Goal: Task Accomplishment & Management: Complete application form

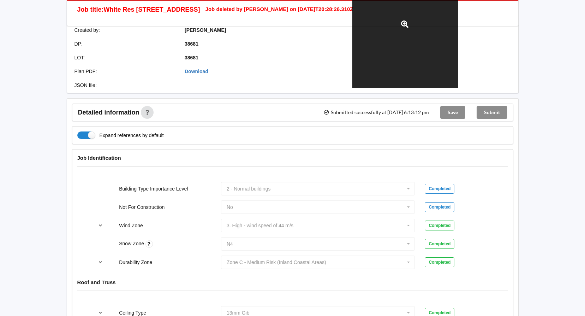
scroll to position [106, 0]
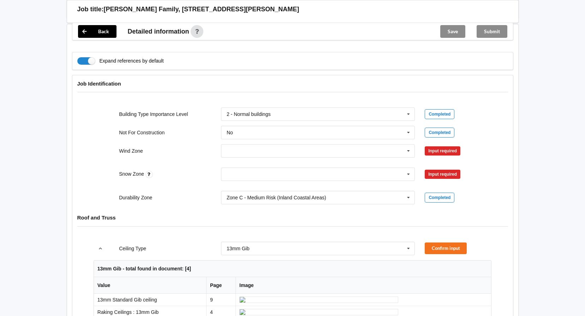
scroll to position [247, 0]
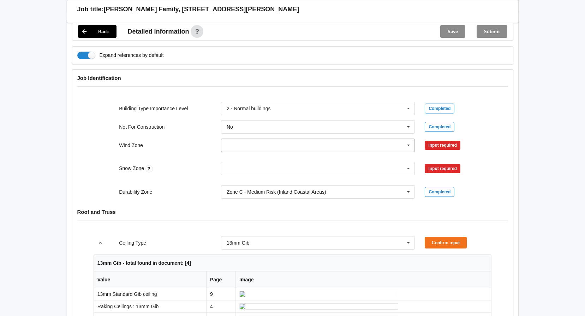
click at [408, 139] on icon at bounding box center [408, 145] width 11 height 13
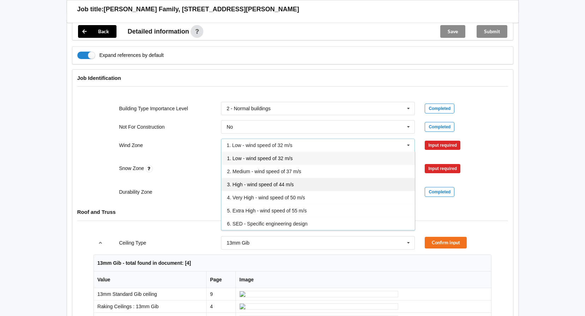
click at [263, 181] on span "3. High - wind speed of 44 m/s" at bounding box center [260, 184] width 67 height 6
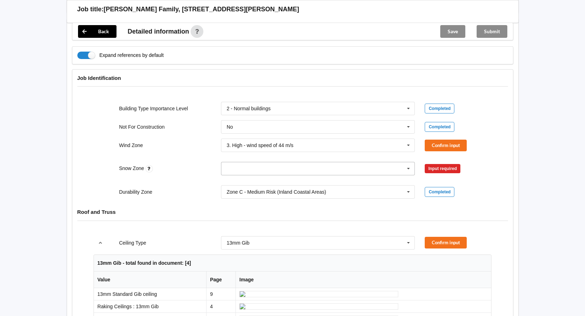
click at [406, 162] on icon at bounding box center [408, 168] width 11 height 13
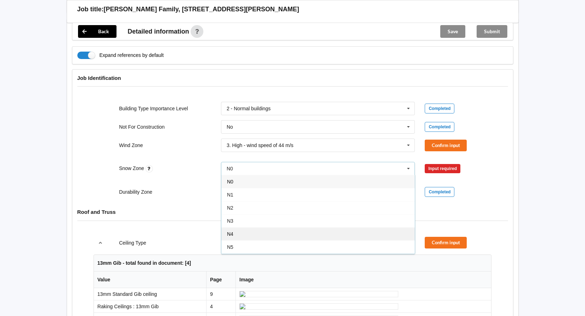
click at [239, 227] on div "N4" at bounding box center [317, 233] width 193 height 13
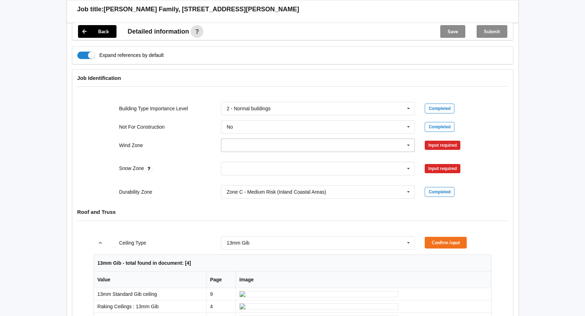
drag, startPoint x: 406, startPoint y: 138, endPoint x: 396, endPoint y: 136, distance: 9.3
click at [405, 139] on icon at bounding box center [408, 145] width 11 height 13
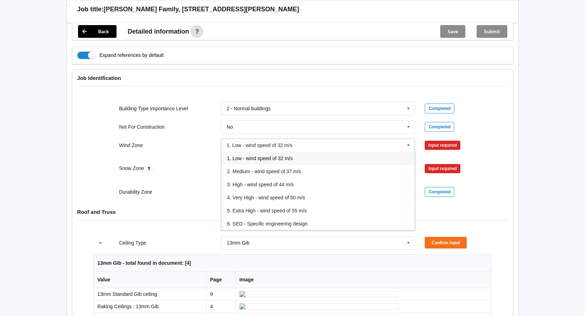
click at [245, 155] on span "1. Low - wind speed of 32 m/s" at bounding box center [260, 158] width 66 height 6
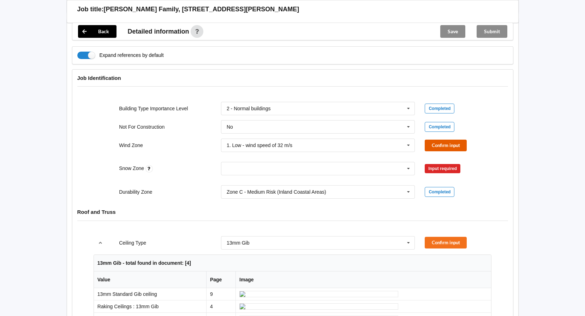
click at [429, 139] on button "Confirm input" at bounding box center [446, 145] width 42 height 12
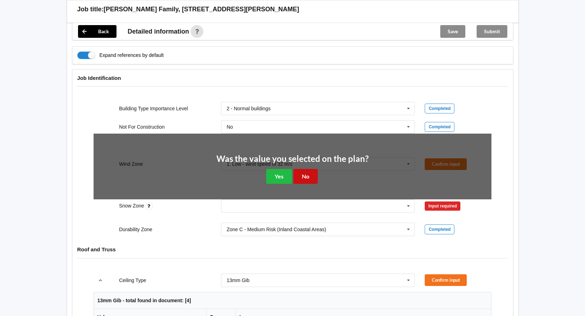
click at [296, 169] on button "No" at bounding box center [305, 176] width 24 height 14
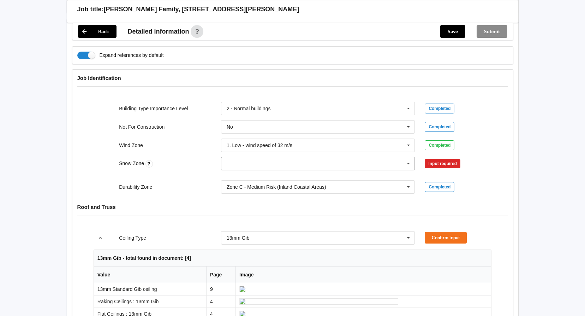
drag, startPoint x: 409, startPoint y: 157, endPoint x: 400, endPoint y: 157, distance: 9.2
click at [408, 157] on icon at bounding box center [408, 163] width 11 height 13
click at [246, 222] on div "N4" at bounding box center [317, 228] width 193 height 13
click at [428, 158] on button "Confirm input" at bounding box center [446, 164] width 42 height 12
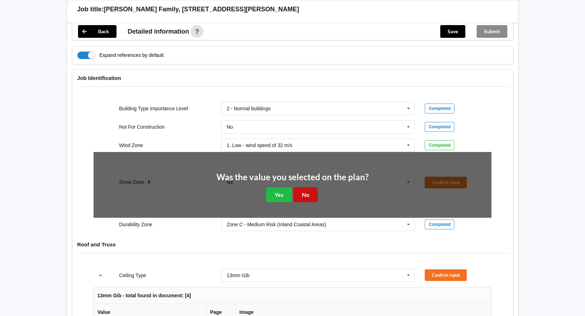
click at [299, 187] on button "No" at bounding box center [305, 194] width 24 height 14
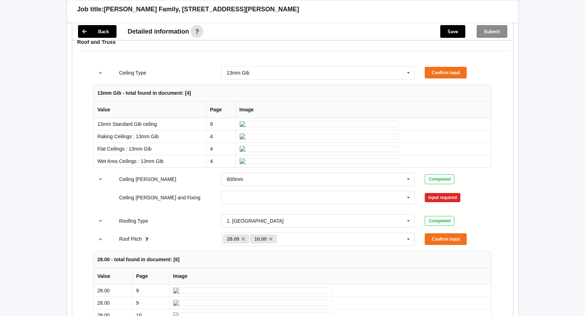
scroll to position [353, 0]
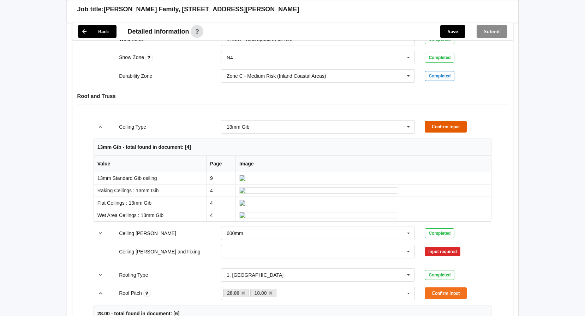
click at [441, 121] on button "Confirm input" at bounding box center [446, 127] width 42 height 12
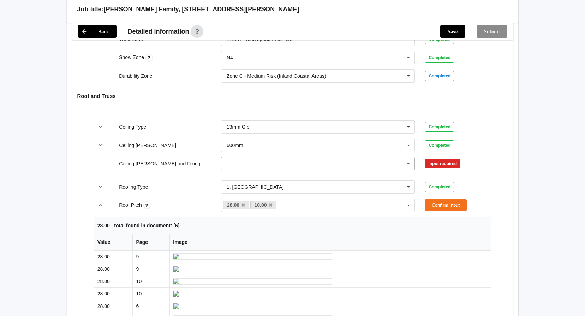
click at [410, 157] on icon at bounding box center [408, 163] width 11 height 13
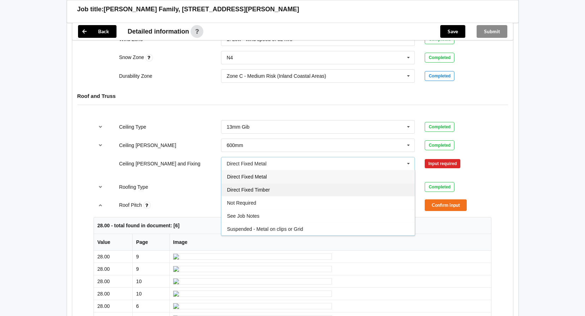
click at [268, 187] on span "Direct Fixed Timber" at bounding box center [248, 190] width 43 height 6
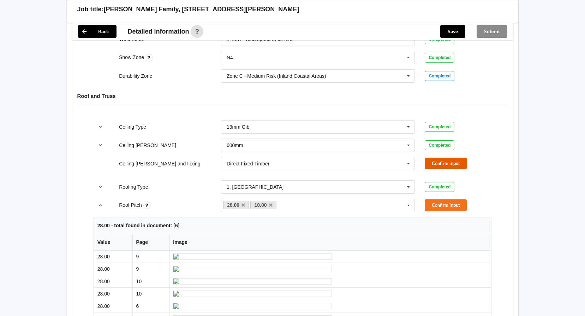
click at [440, 157] on button "Confirm input" at bounding box center [446, 163] width 42 height 12
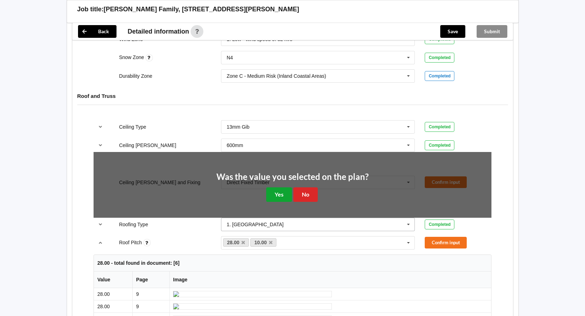
click at [281, 187] on button "Yes" at bounding box center [279, 194] width 26 height 14
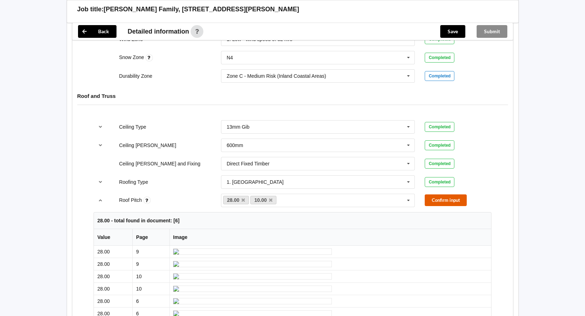
click at [439, 194] on button "Confirm input" at bounding box center [446, 200] width 42 height 12
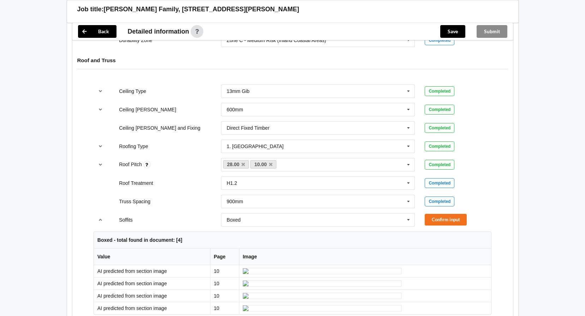
scroll to position [459, 0]
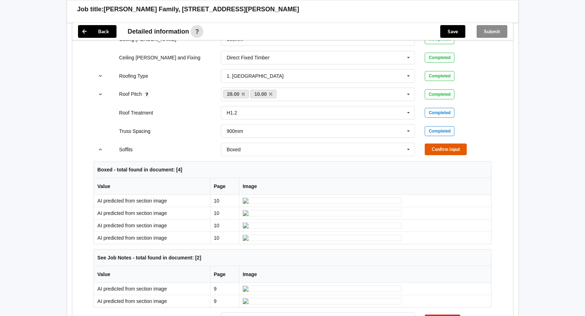
click at [447, 143] on button "Confirm input" at bounding box center [446, 149] width 42 height 12
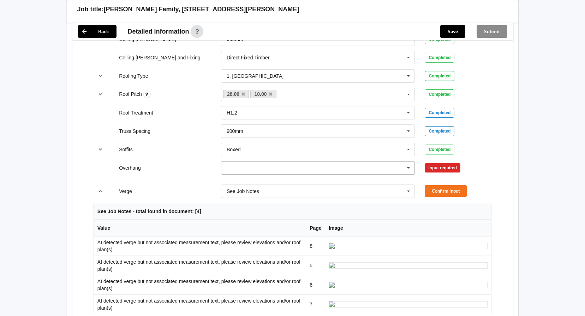
drag, startPoint x: 408, startPoint y: 162, endPoint x: 401, endPoint y: 162, distance: 6.7
click at [408, 162] on icon at bounding box center [408, 167] width 11 height 13
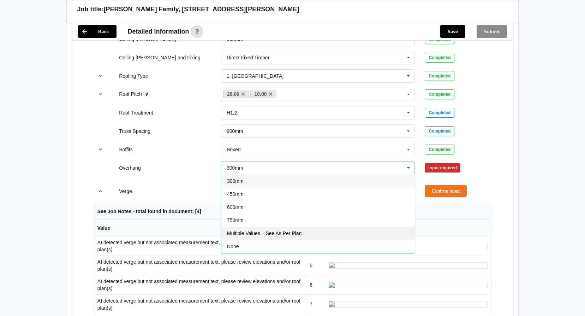
click at [295, 230] on span "Multiple Values – See As Per Plan" at bounding box center [264, 233] width 74 height 6
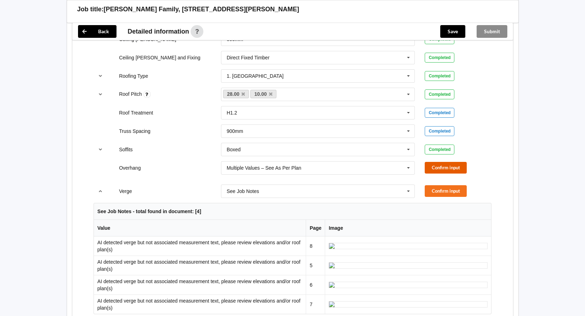
click at [457, 162] on button "Confirm input" at bounding box center [446, 168] width 42 height 12
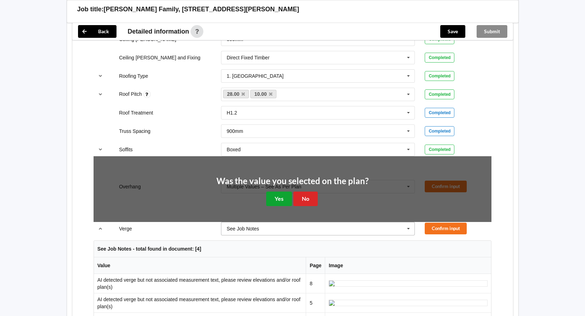
drag, startPoint x: 279, startPoint y: 185, endPoint x: 299, endPoint y: 180, distance: 20.7
click at [278, 191] on button "Yes" at bounding box center [279, 198] width 26 height 14
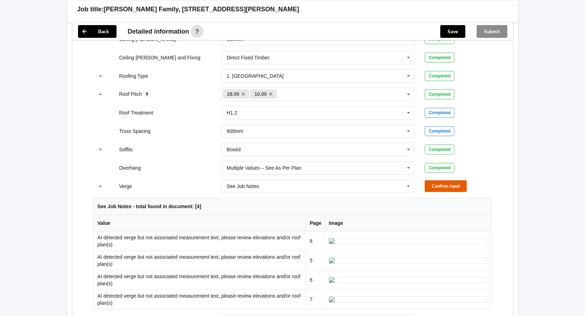
click at [452, 184] on button "Confirm input" at bounding box center [446, 186] width 42 height 12
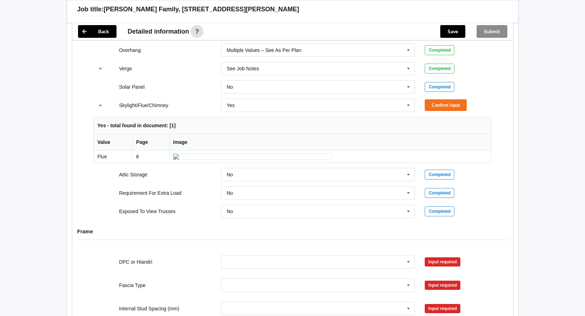
scroll to position [600, 0]
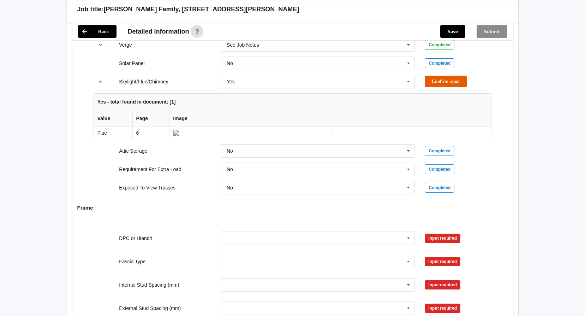
click at [441, 76] on button "Confirm input" at bounding box center [446, 82] width 42 height 12
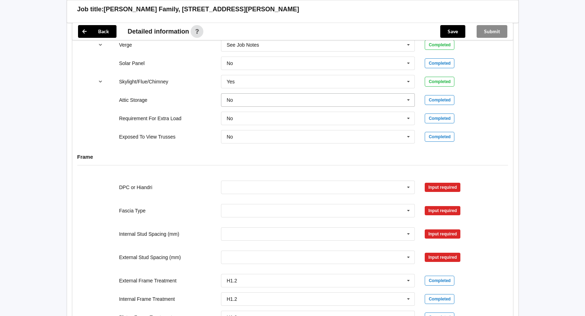
click at [407, 94] on icon at bounding box center [408, 100] width 11 height 13
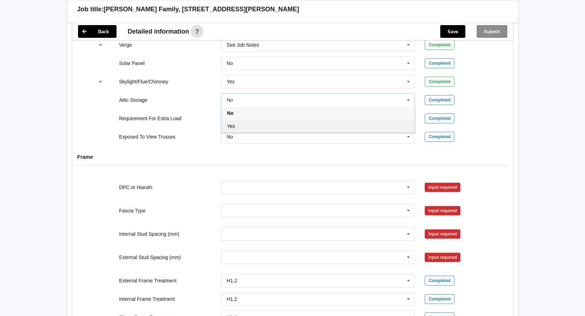
click at [239, 121] on div "Yes" at bounding box center [317, 125] width 193 height 13
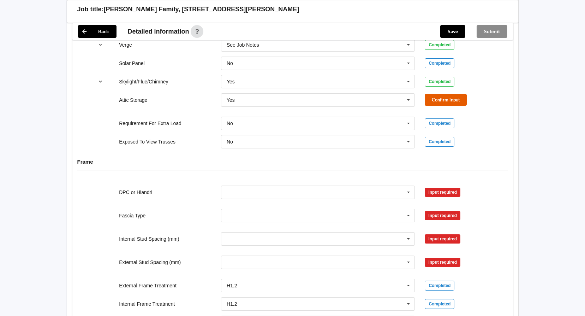
click at [447, 94] on button "Confirm input" at bounding box center [446, 100] width 42 height 12
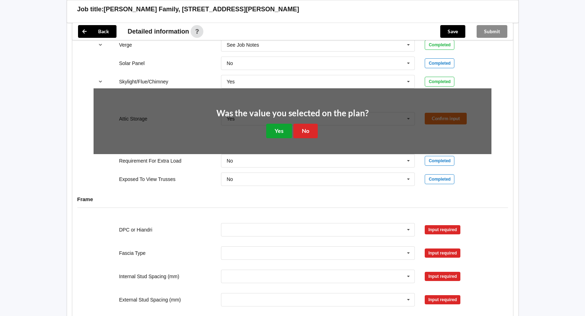
click at [282, 125] on button "Yes" at bounding box center [279, 131] width 26 height 14
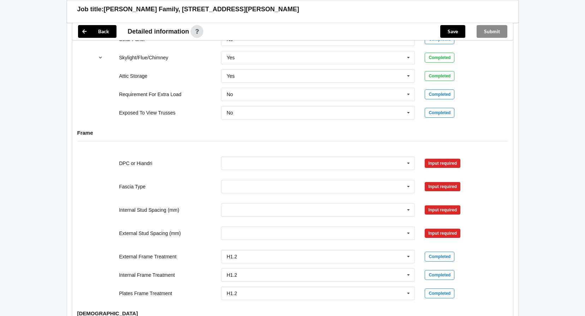
scroll to position [671, 0]
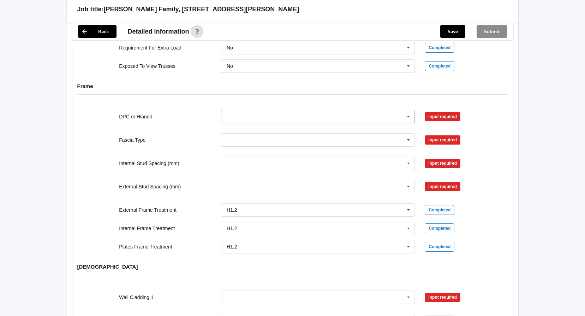
click at [409, 112] on icon at bounding box center [408, 116] width 11 height 13
click at [251, 123] on div "DPC Fitted" at bounding box center [317, 129] width 193 height 13
click at [445, 110] on button "Confirm input" at bounding box center [446, 116] width 42 height 12
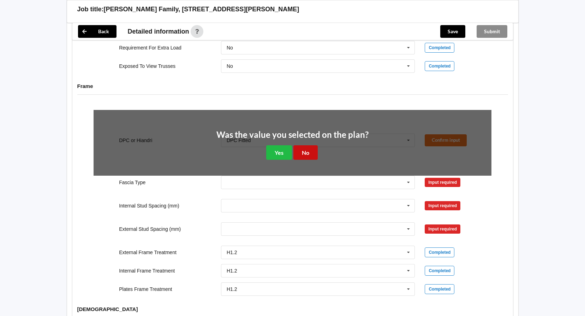
click at [302, 145] on button "No" at bounding box center [305, 152] width 24 height 14
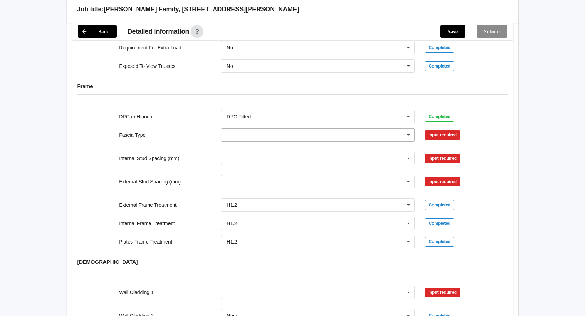
click at [407, 129] on icon at bounding box center [408, 134] width 11 height 13
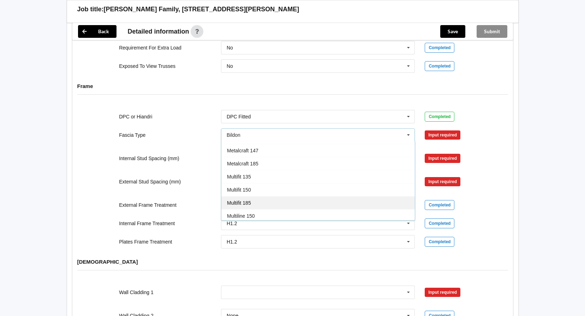
click at [261, 196] on div "Multifit 185" at bounding box center [317, 202] width 193 height 13
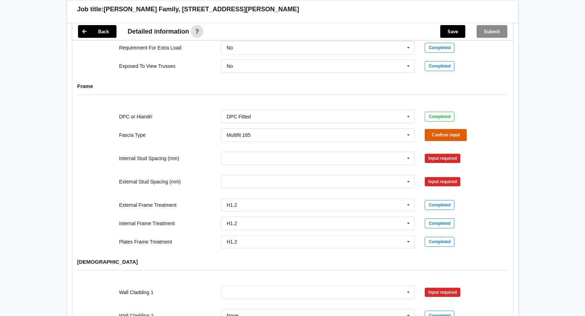
click at [430, 129] on button "Confirm input" at bounding box center [446, 135] width 42 height 12
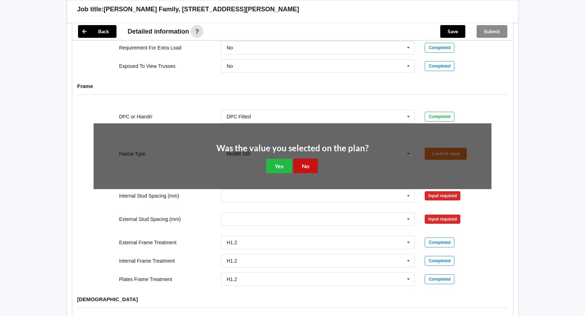
click at [301, 158] on button "No" at bounding box center [305, 165] width 24 height 14
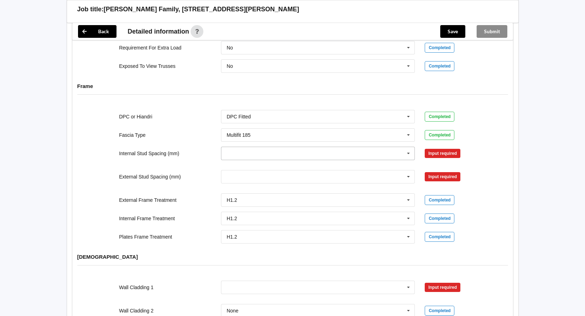
click at [405, 147] on icon at bounding box center [408, 153] width 11 height 13
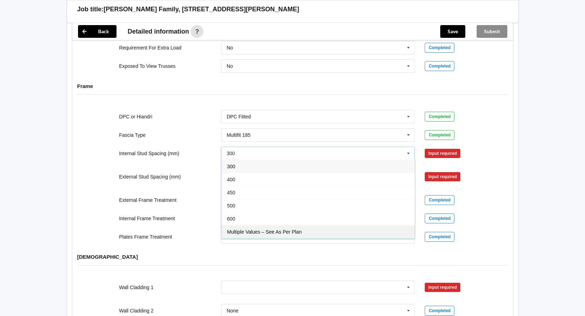
click at [292, 229] on span "Multiple Values – See As Per Plan" at bounding box center [264, 232] width 74 height 6
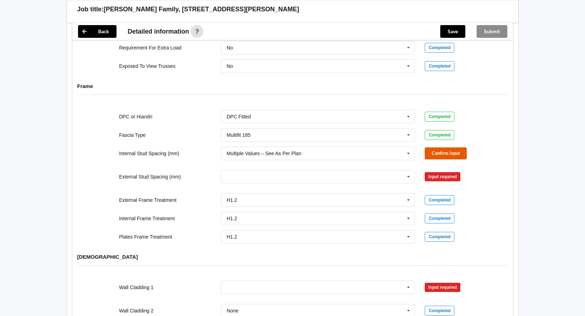
click at [436, 147] on button "Confirm input" at bounding box center [446, 153] width 42 height 12
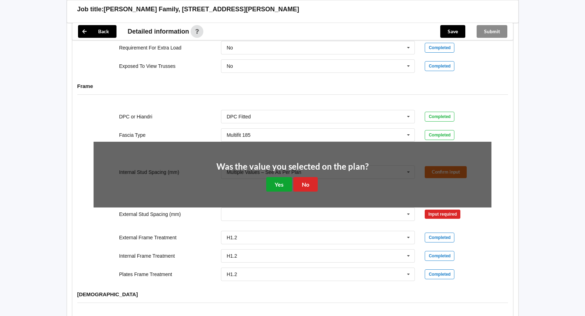
drag, startPoint x: 282, startPoint y: 179, endPoint x: 348, endPoint y: 164, distance: 67.6
click at [282, 179] on button "Yes" at bounding box center [279, 184] width 26 height 14
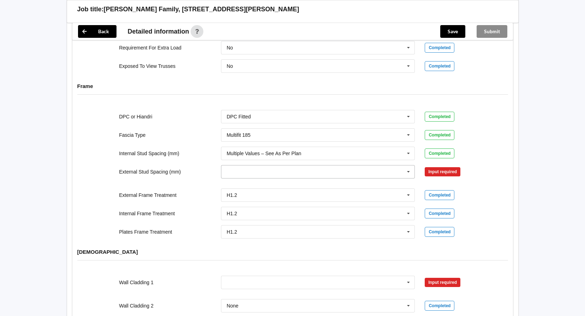
drag, startPoint x: 407, startPoint y: 164, endPoint x: 396, endPoint y: 164, distance: 10.9
click at [407, 165] on icon at bounding box center [408, 171] width 11 height 13
click at [269, 221] on span "Multiple Values – See As Per Plan" at bounding box center [264, 224] width 74 height 6
click at [446, 166] on button "Confirm input" at bounding box center [446, 172] width 42 height 12
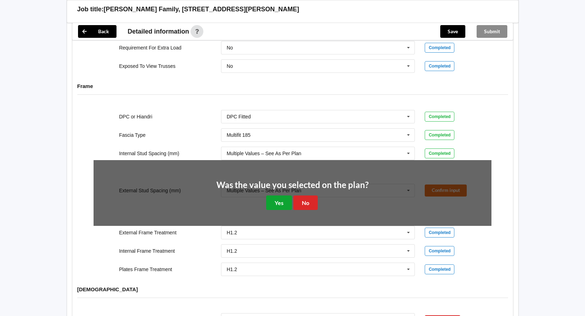
click at [275, 197] on button "Yes" at bounding box center [279, 202] width 26 height 14
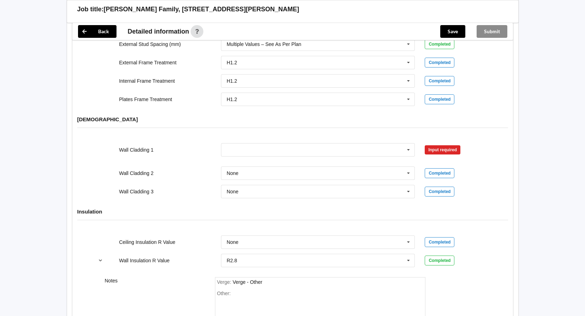
scroll to position [812, 0]
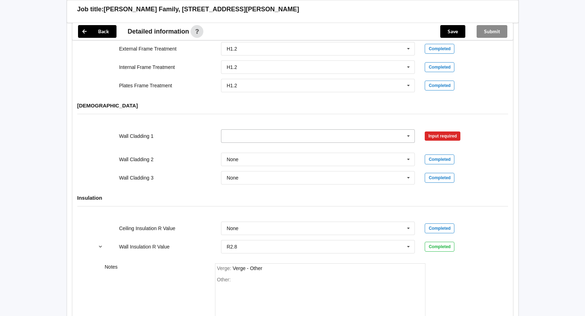
drag, startPoint x: 407, startPoint y: 128, endPoint x: 396, endPoint y: 128, distance: 10.9
click at [407, 130] on icon at bounding box center [408, 136] width 11 height 13
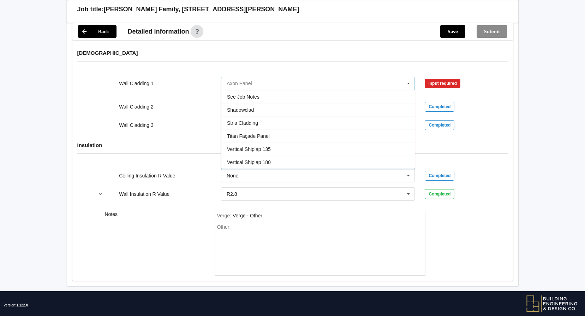
scroll to position [868, 0]
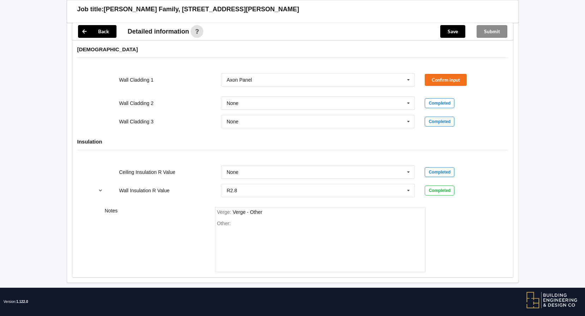
click at [484, 116] on div "Completed" at bounding box center [458, 121] width 67 height 10
click at [408, 73] on icon at bounding box center [408, 79] width 11 height 13
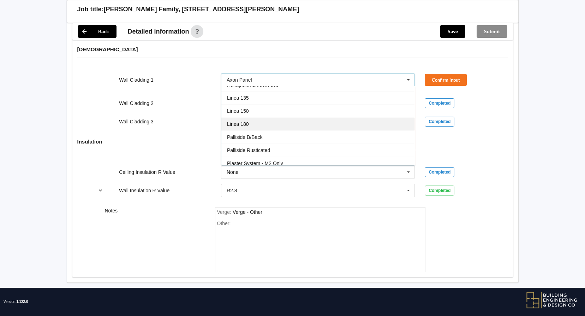
click at [292, 118] on div "Linea 180" at bounding box center [317, 123] width 193 height 13
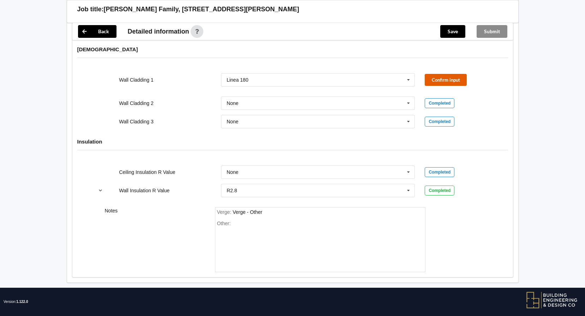
click at [430, 74] on button "Confirm input" at bounding box center [446, 80] width 42 height 12
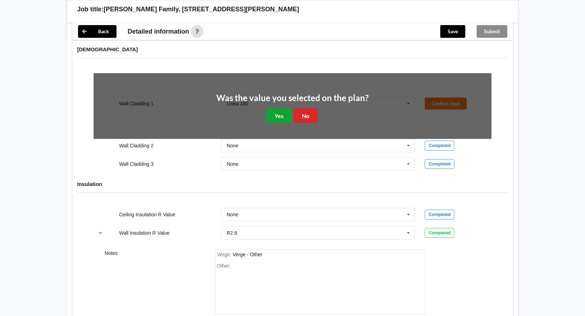
click at [282, 108] on button "Yes" at bounding box center [279, 115] width 26 height 14
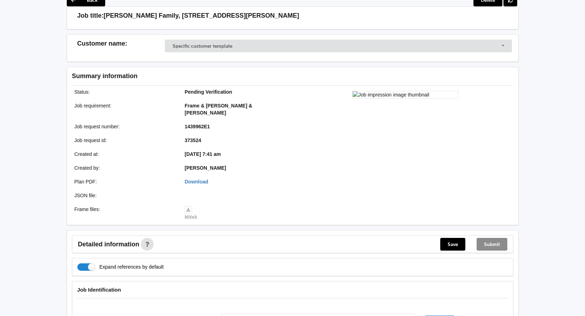
scroll to position [0, 0]
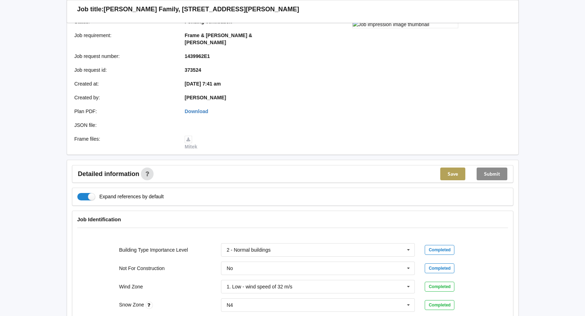
click at [449, 167] on button "Save" at bounding box center [452, 173] width 25 height 13
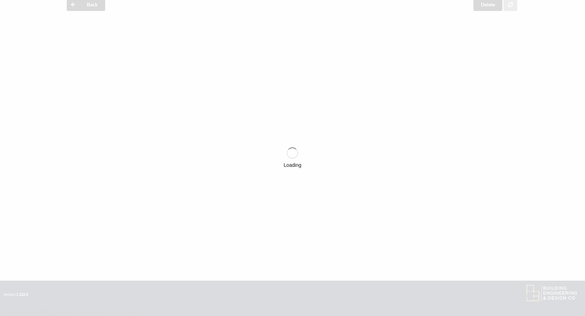
scroll to position [106, 0]
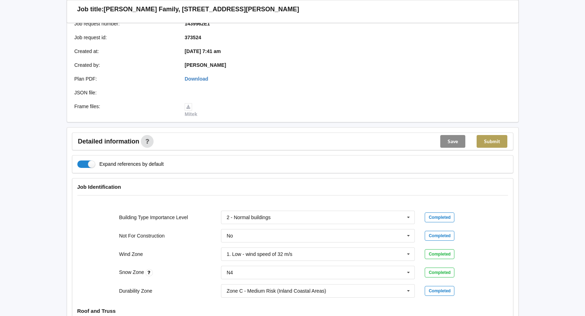
click at [487, 136] on button "Submit" at bounding box center [491, 141] width 31 height 13
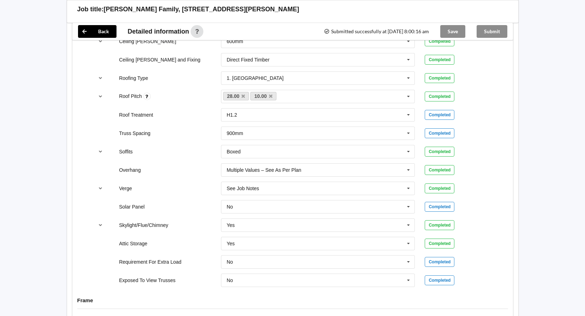
scroll to position [388, 0]
